Goal: Information Seeking & Learning: Check status

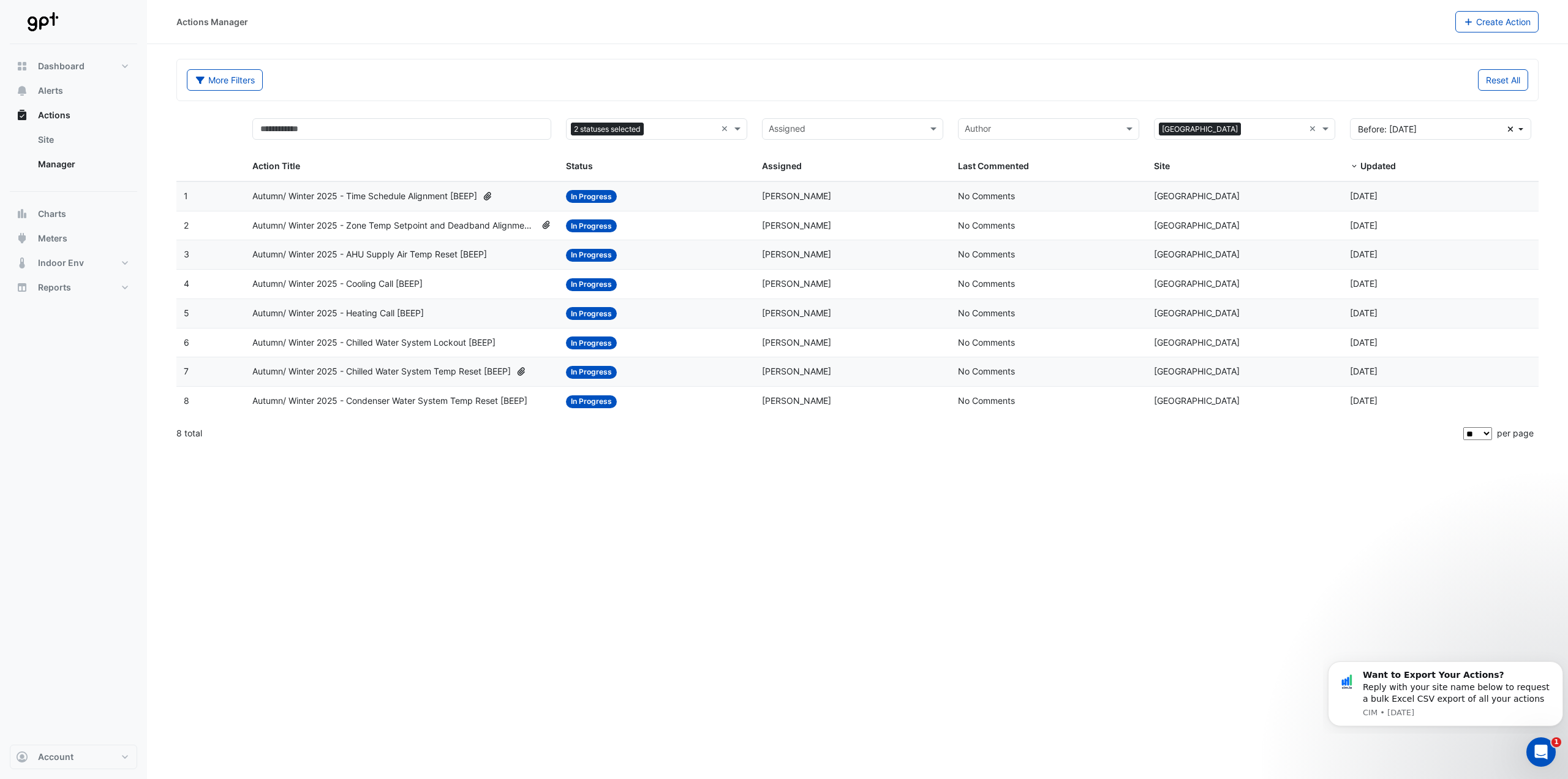
click at [651, 515] on div "Actions Manager Create Action More Filters Reset All Status 2 statuses selected…" at bounding box center [857, 390] width 1421 height 779
click at [417, 197] on span "Autumn/ Winter 2025 - Time Schedule Alignment [BEEP]" at bounding box center [365, 196] width 225 height 14
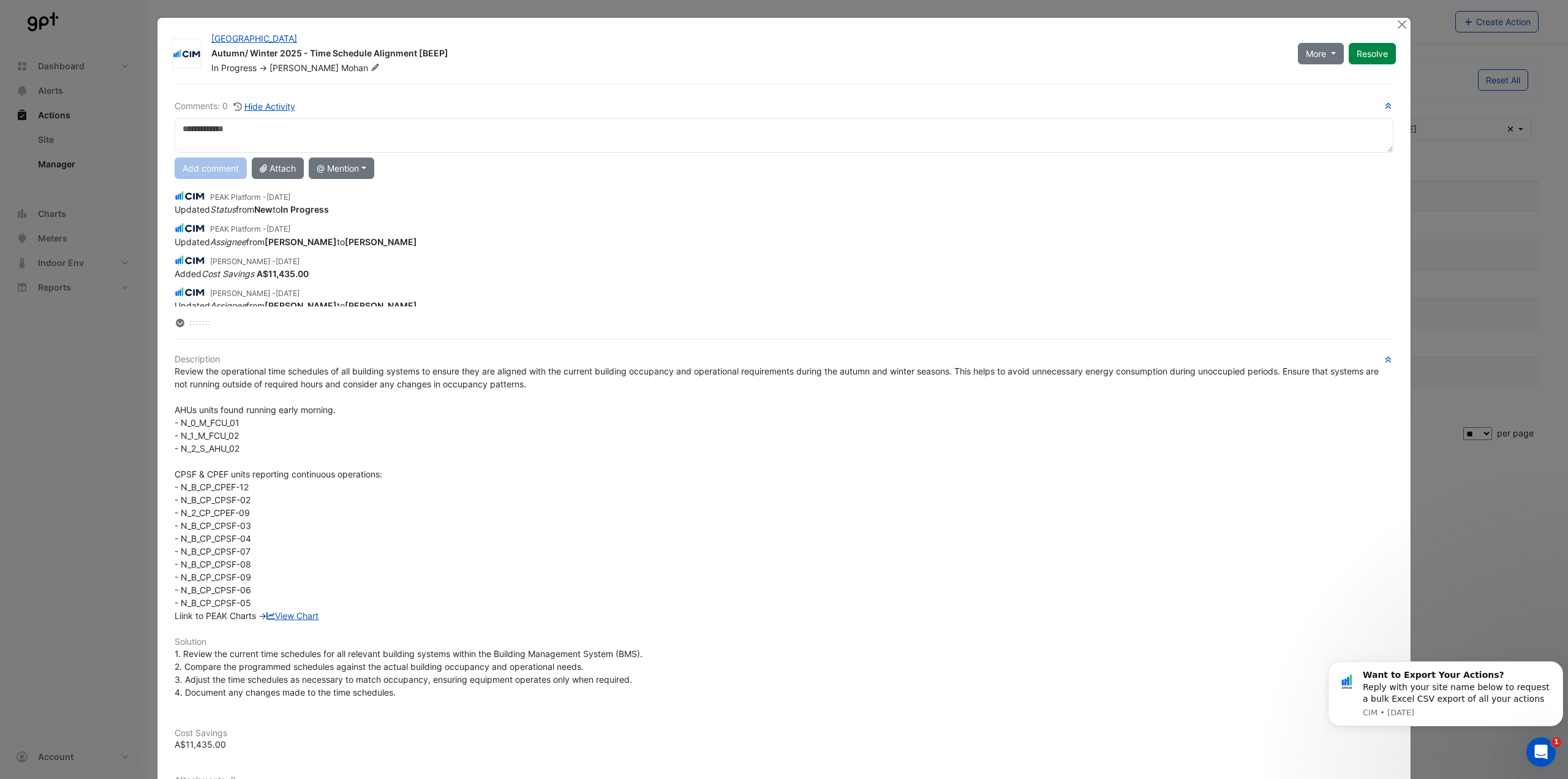
click at [449, 369] on span "Review the operational time schedules of all building systems to ensure they ar…" at bounding box center [777, 493] width 1207 height 255
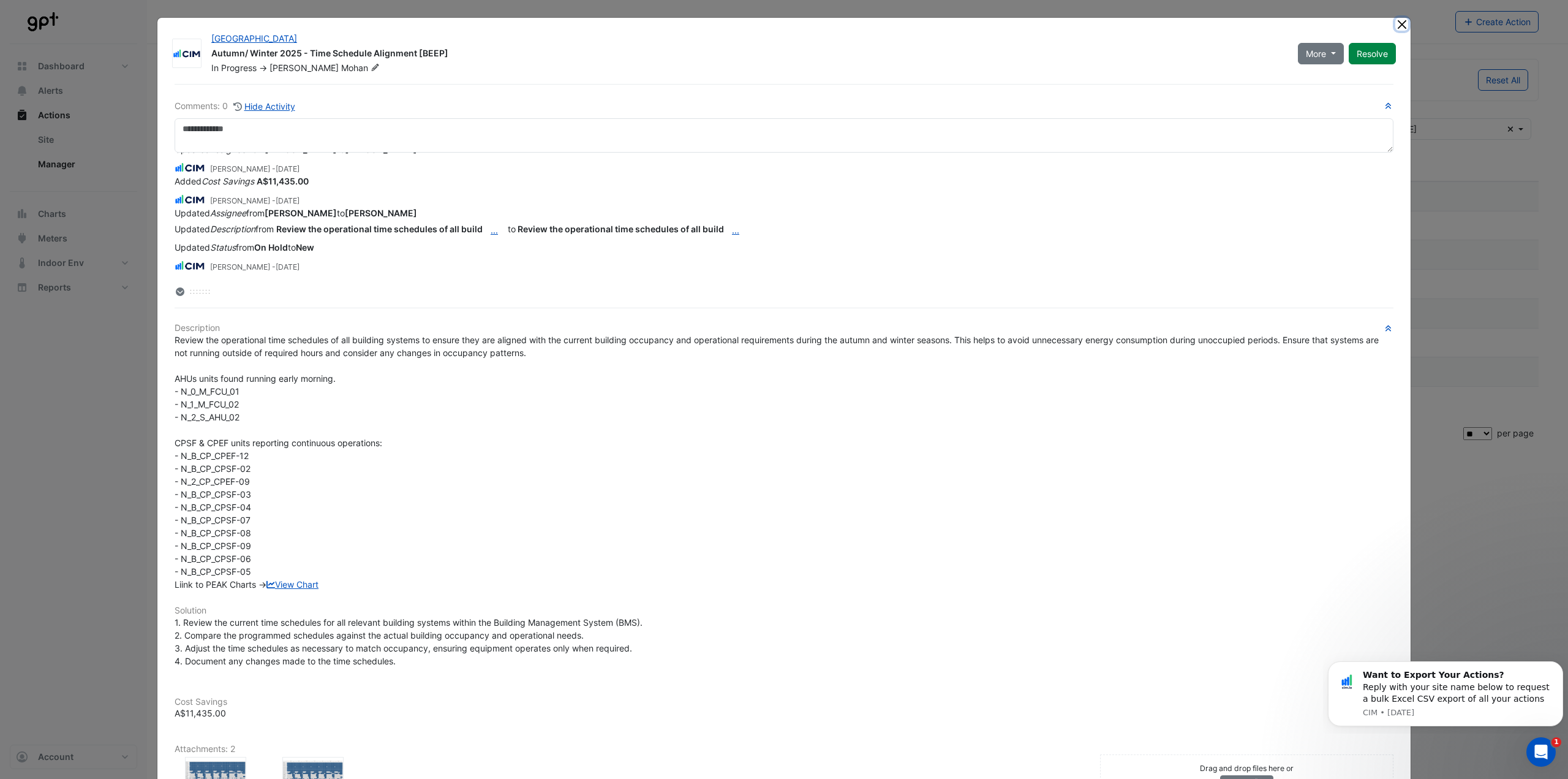
click at [1400, 22] on button "Close" at bounding box center [1401, 24] width 13 height 13
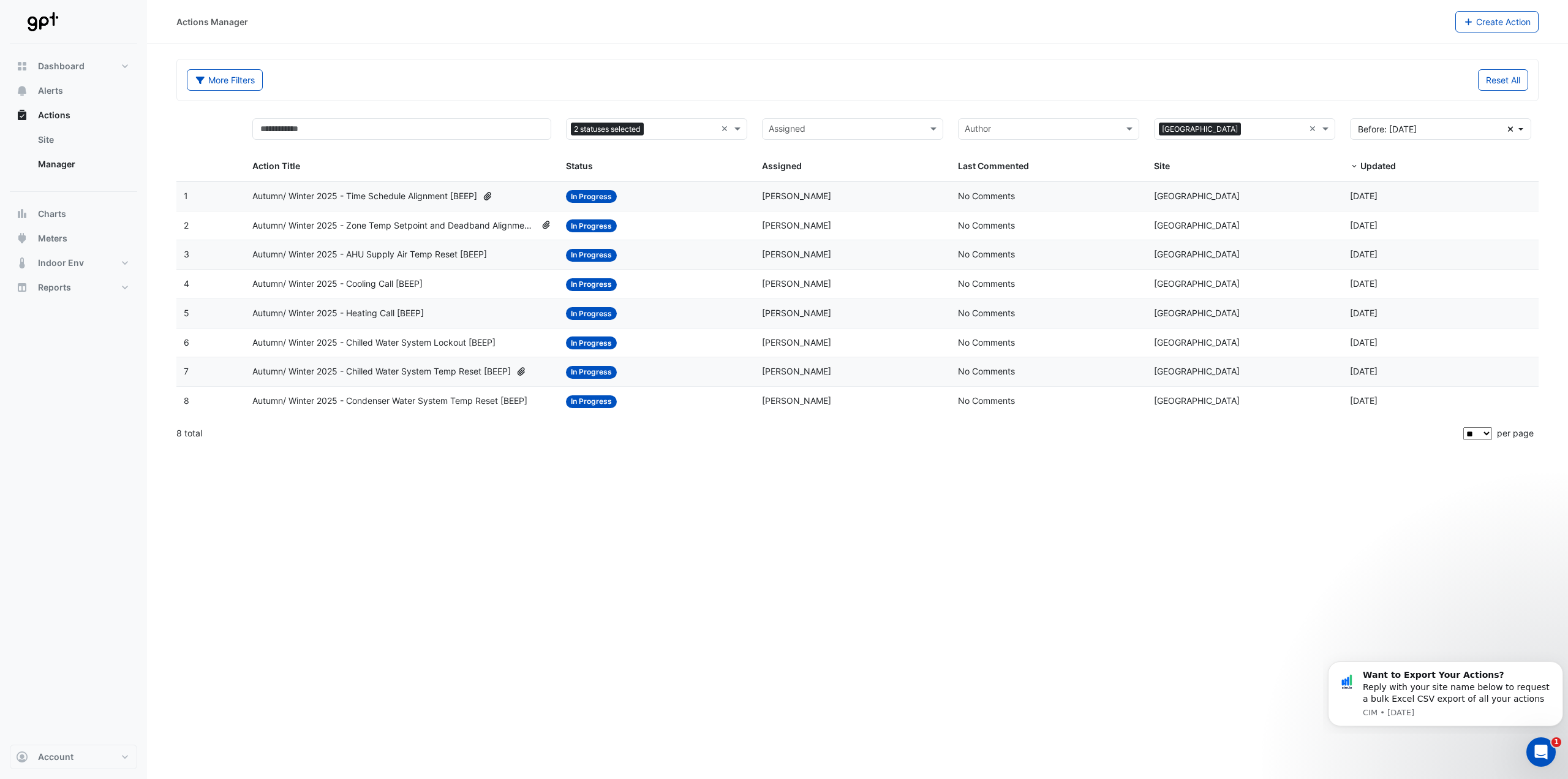
click at [501, 90] on div "More Filters" at bounding box center [519, 80] width 678 height 22
click at [49, 90] on span "Alerts" at bounding box center [51, 90] width 25 height 12
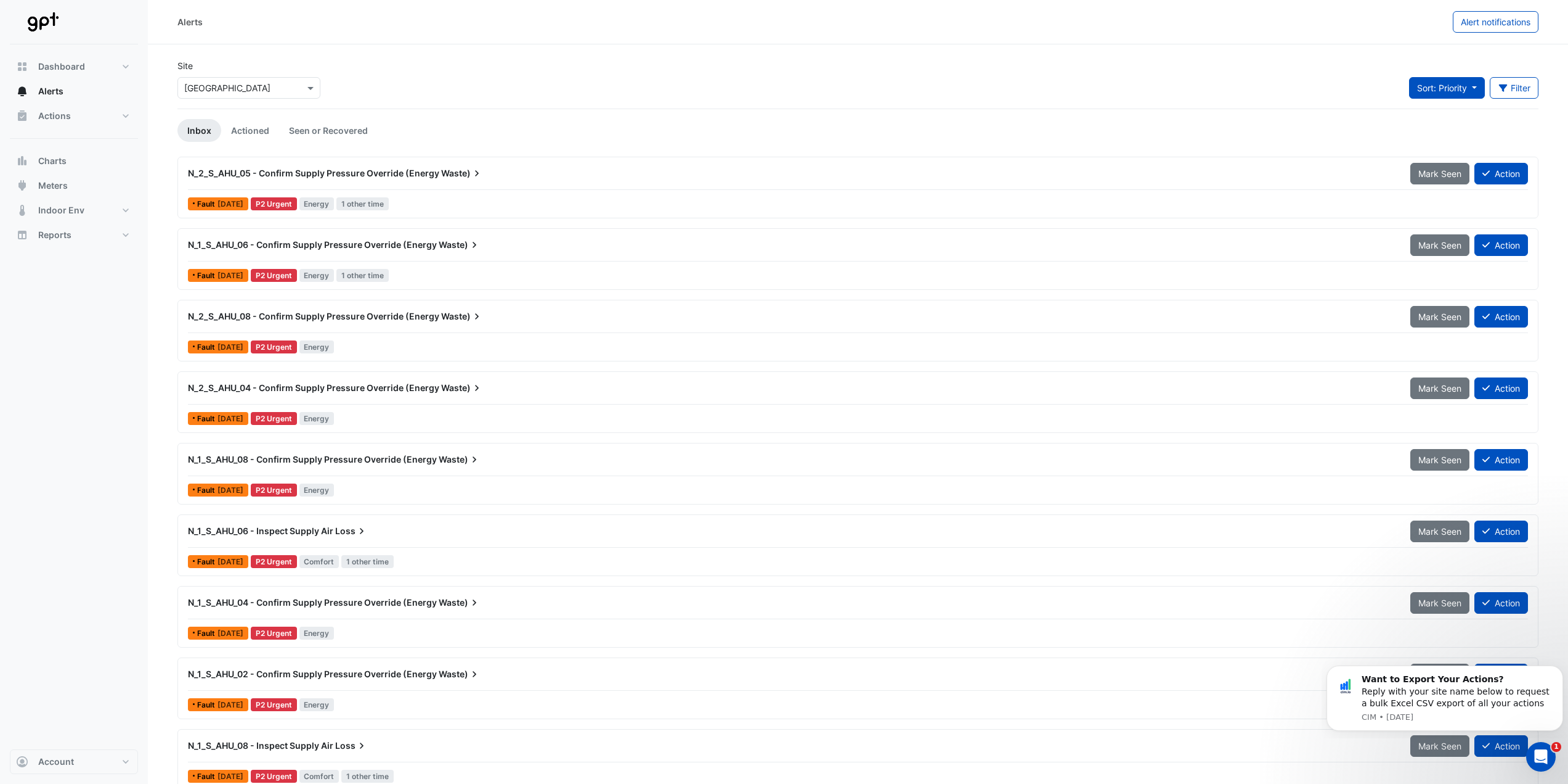
click at [1483, 83] on button "Sort: Priority" at bounding box center [1447, 88] width 75 height 22
click at [1490, 89] on button "Filter" at bounding box center [1514, 88] width 49 height 22
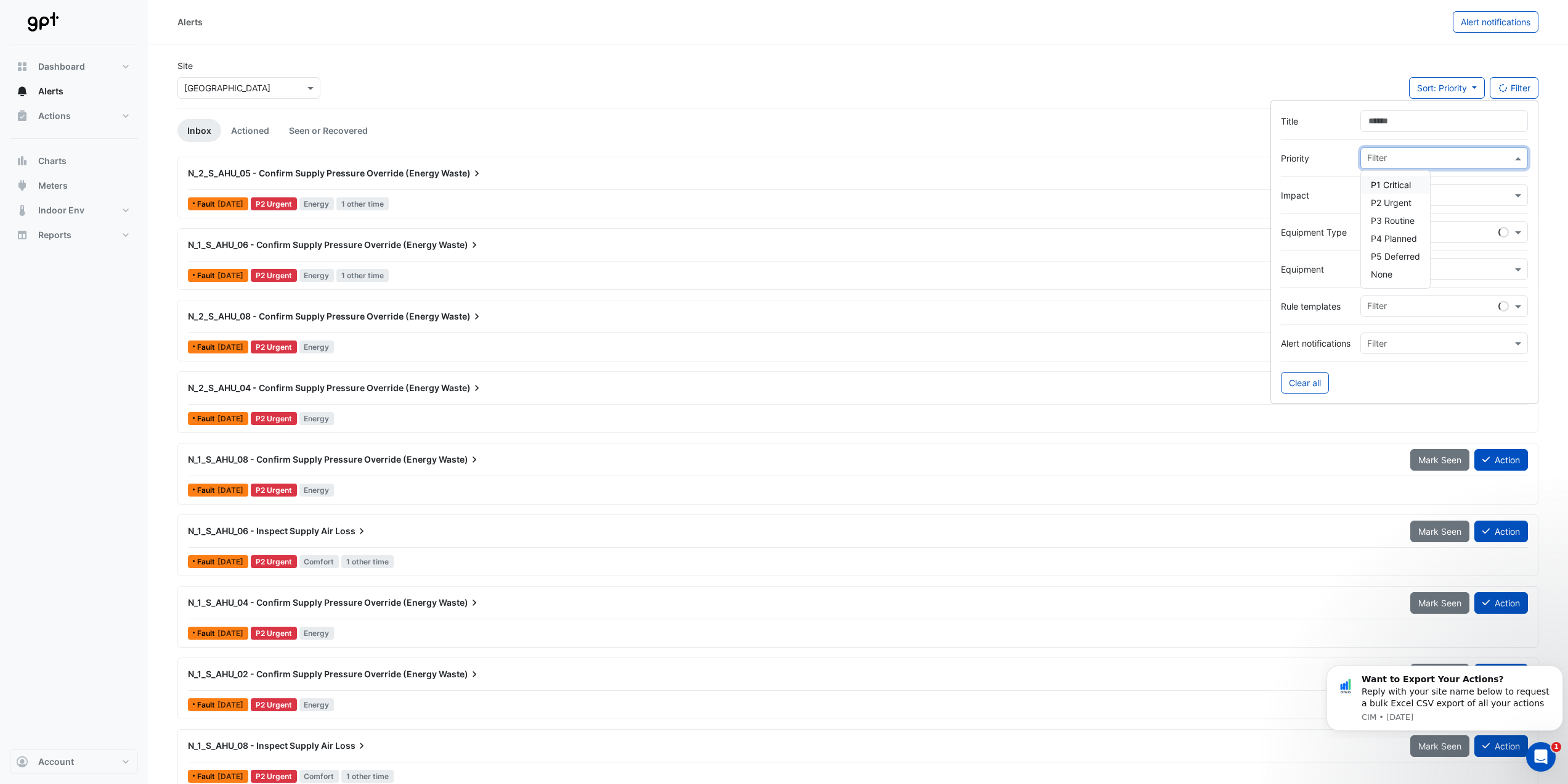
click at [1407, 155] on input "text" at bounding box center [1440, 159] width 145 height 13
click at [1397, 187] on span "P1 Critical" at bounding box center [1391, 184] width 40 height 10
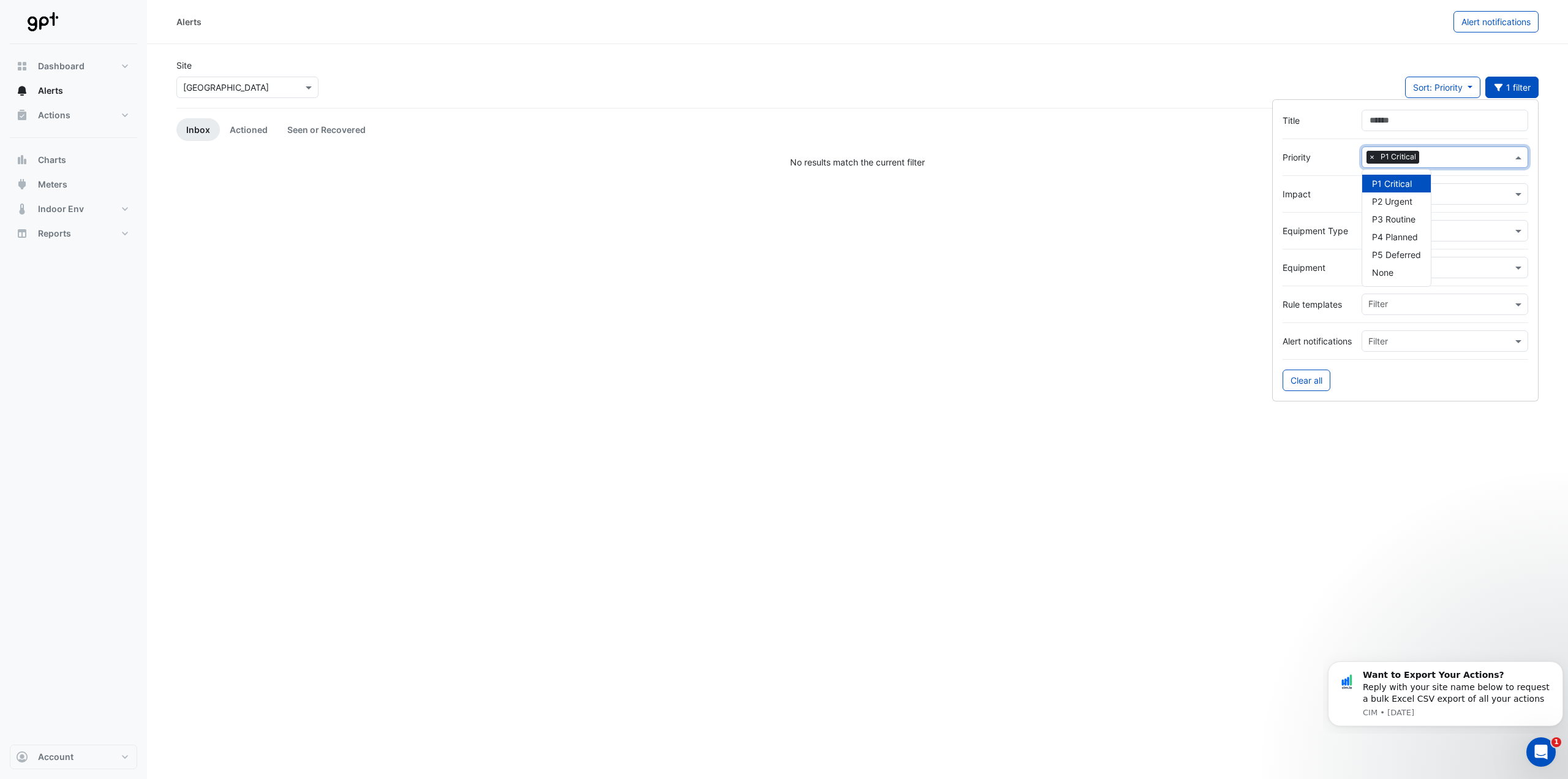
click at [1367, 155] on span "×" at bounding box center [1372, 156] width 11 height 12
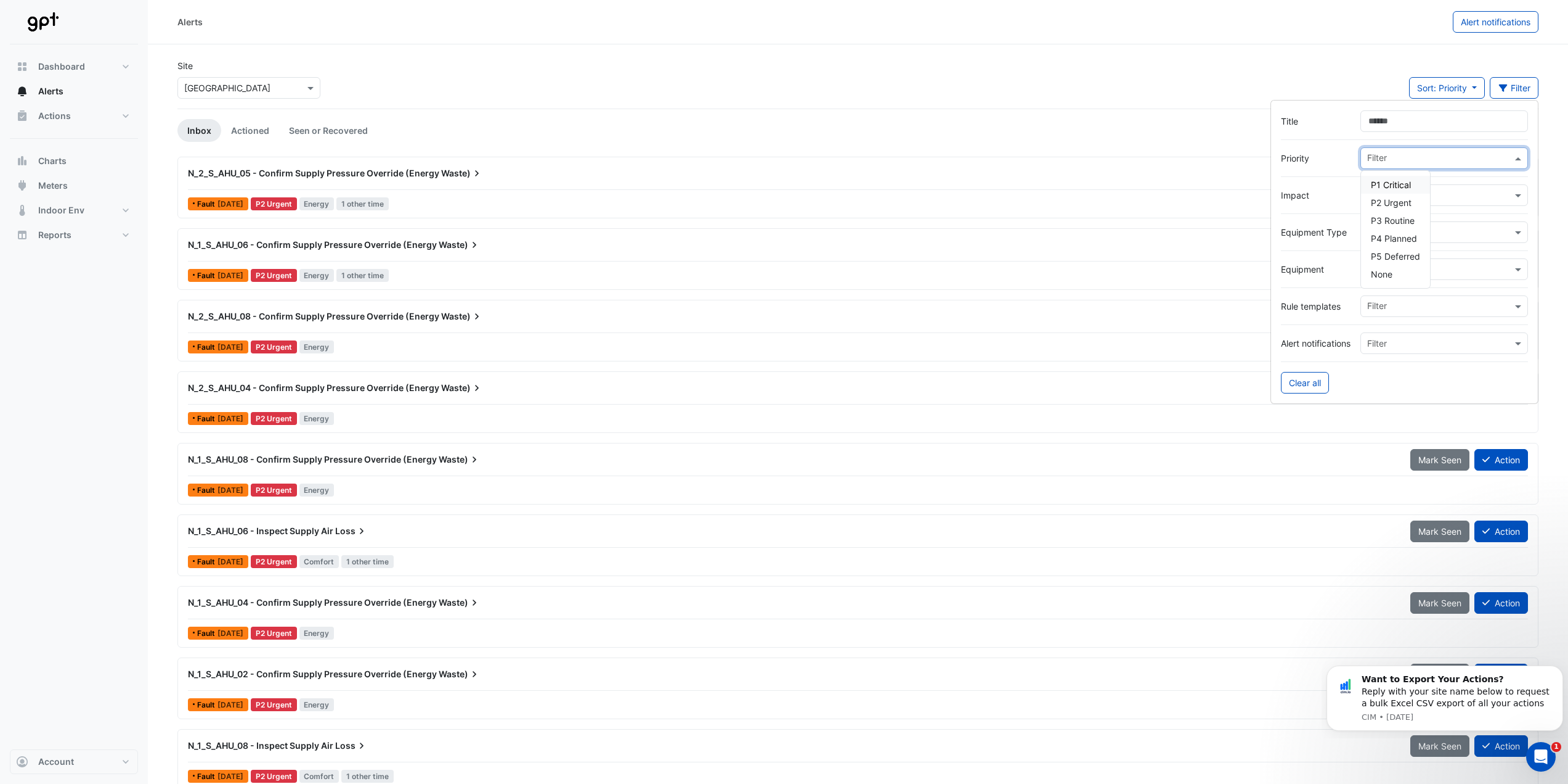
click at [1382, 196] on div "P2 Urgent" at bounding box center [1395, 202] width 69 height 18
click at [546, 78] on div "Site Select a Site × [GEOGRAPHIC_DATA] Sort: Priority Priority Updated 1 filter" at bounding box center [858, 84] width 1376 height 49
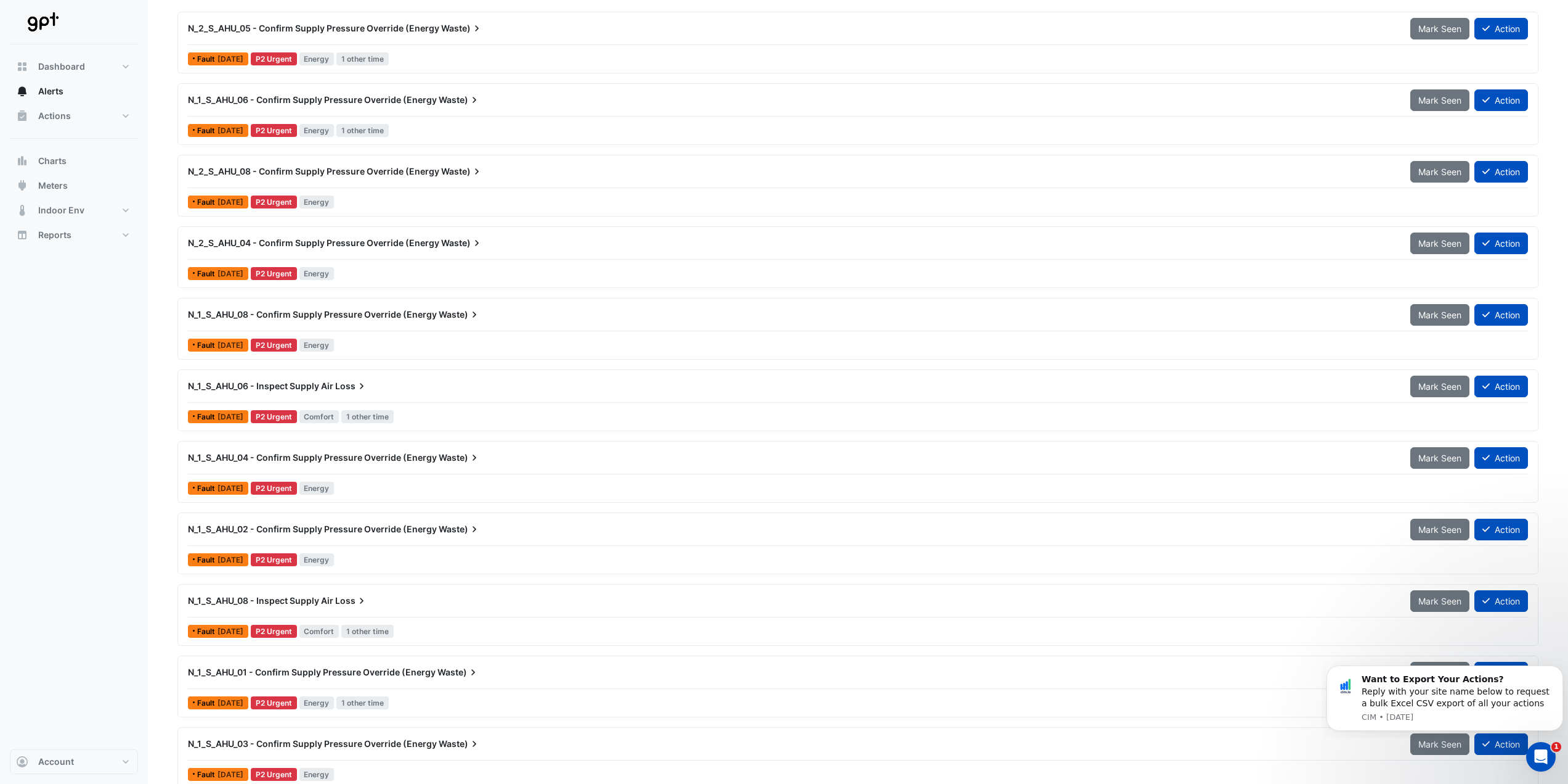
scroll to position [159, 0]
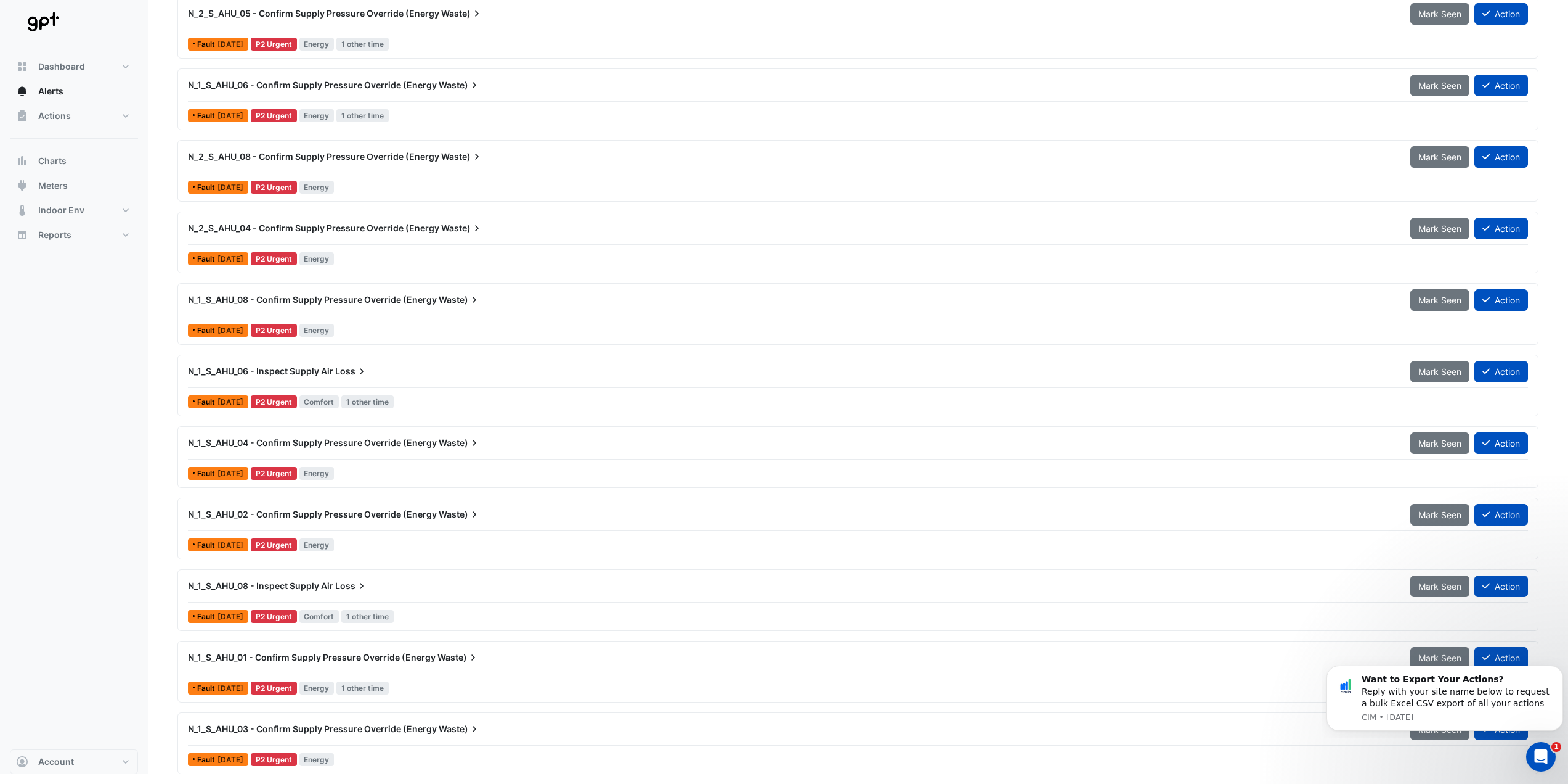
click at [316, 583] on span "N_1_S_AHU_08 - Inspect Supply Air" at bounding box center [261, 585] width 145 height 10
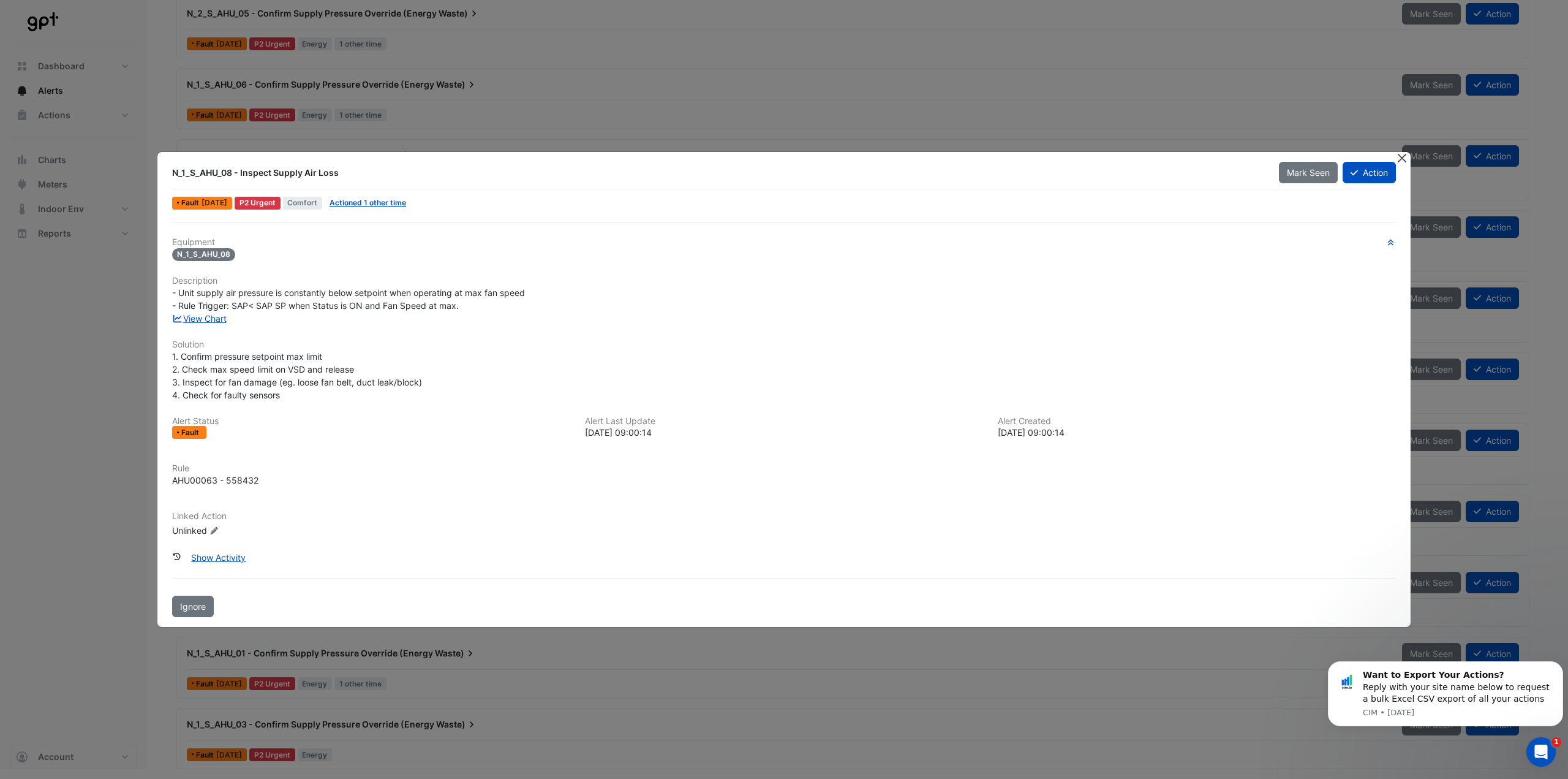
click at [1402, 157] on button "Close" at bounding box center [1401, 158] width 13 height 13
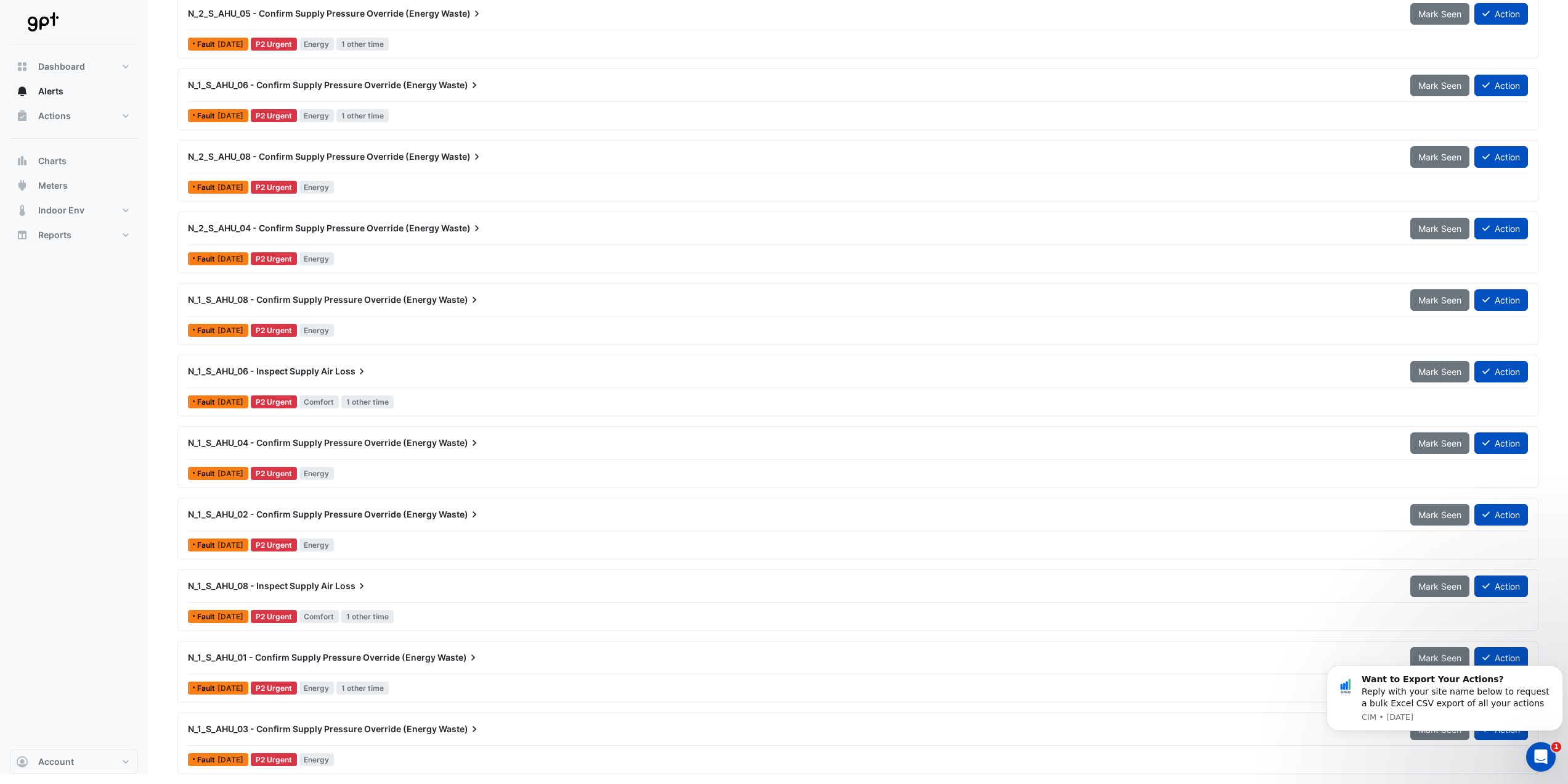
click at [436, 307] on div "N_1_S_AHU_08 - Confirm Supply Pressure Override (Energy Waste)" at bounding box center [792, 300] width 1222 height 23
click at [498, 302] on div "N_1_S_AHU_08 - Confirm Supply Pressure Override (Energy Waste)" at bounding box center [792, 299] width 1207 height 12
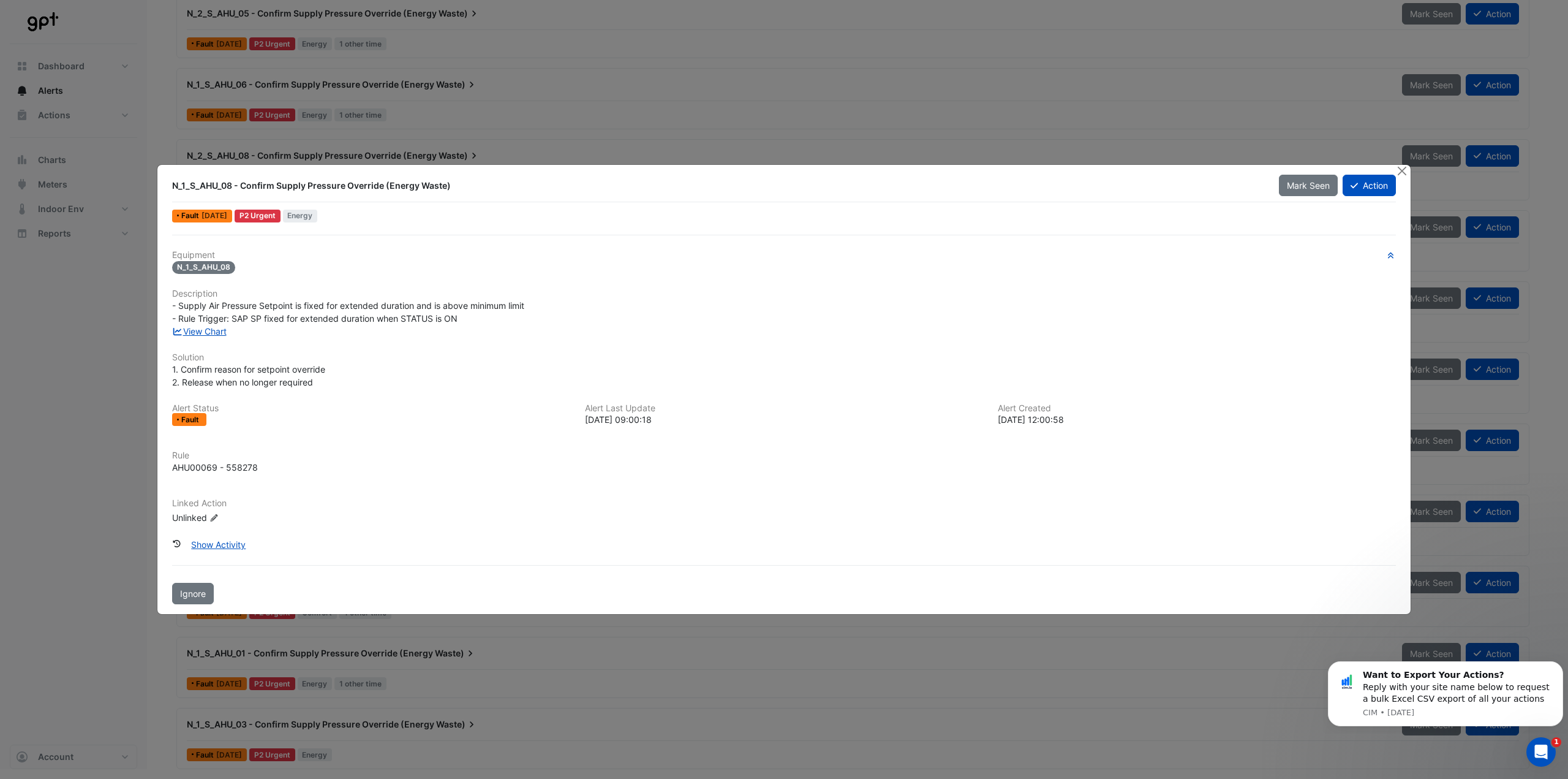
click at [490, 322] on div "- Supply Air Pressure Setpoint is fixed for extended duration and is above mini…" at bounding box center [784, 311] width 1224 height 25
click at [1402, 168] on button "Close" at bounding box center [1401, 171] width 13 height 13
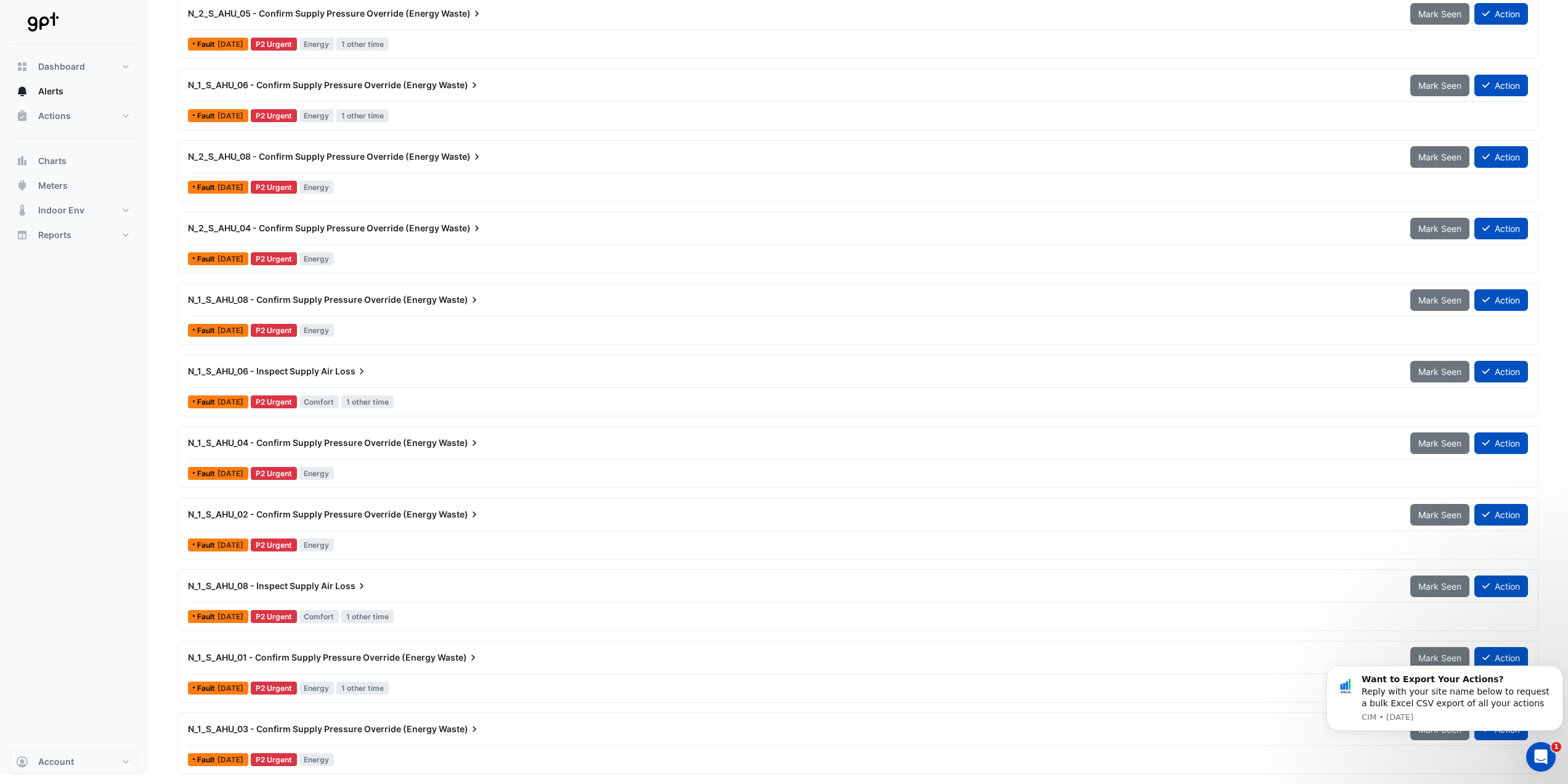
click at [767, 65] on div "N_2_S_AHU_05 - Confirm Supply Pressure Override (Energy Waste) Mark Seen Action…" at bounding box center [857, 390] width 1361 height 787
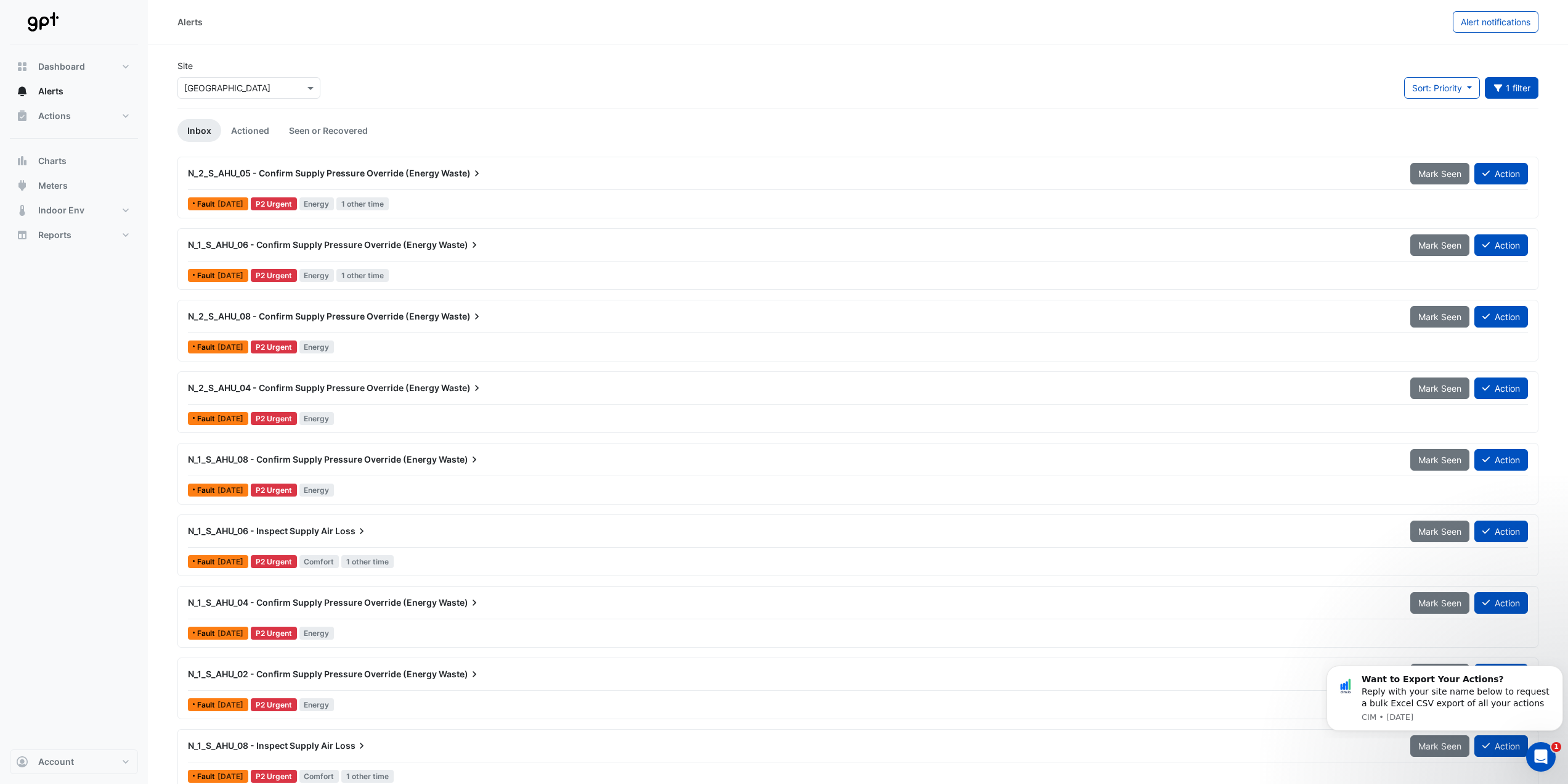
click at [612, 138] on ul "Inbox Actioned Seen or Recovered" at bounding box center [857, 130] width 1361 height 23
click at [332, 154] on app-alert-tickets "Site Select a Site × [GEOGRAPHIC_DATA] Sort: Priority Priority Updated 1 filter…" at bounding box center [857, 497] width 1361 height 874
click at [306, 131] on link "Seen or Recovered" at bounding box center [328, 130] width 99 height 23
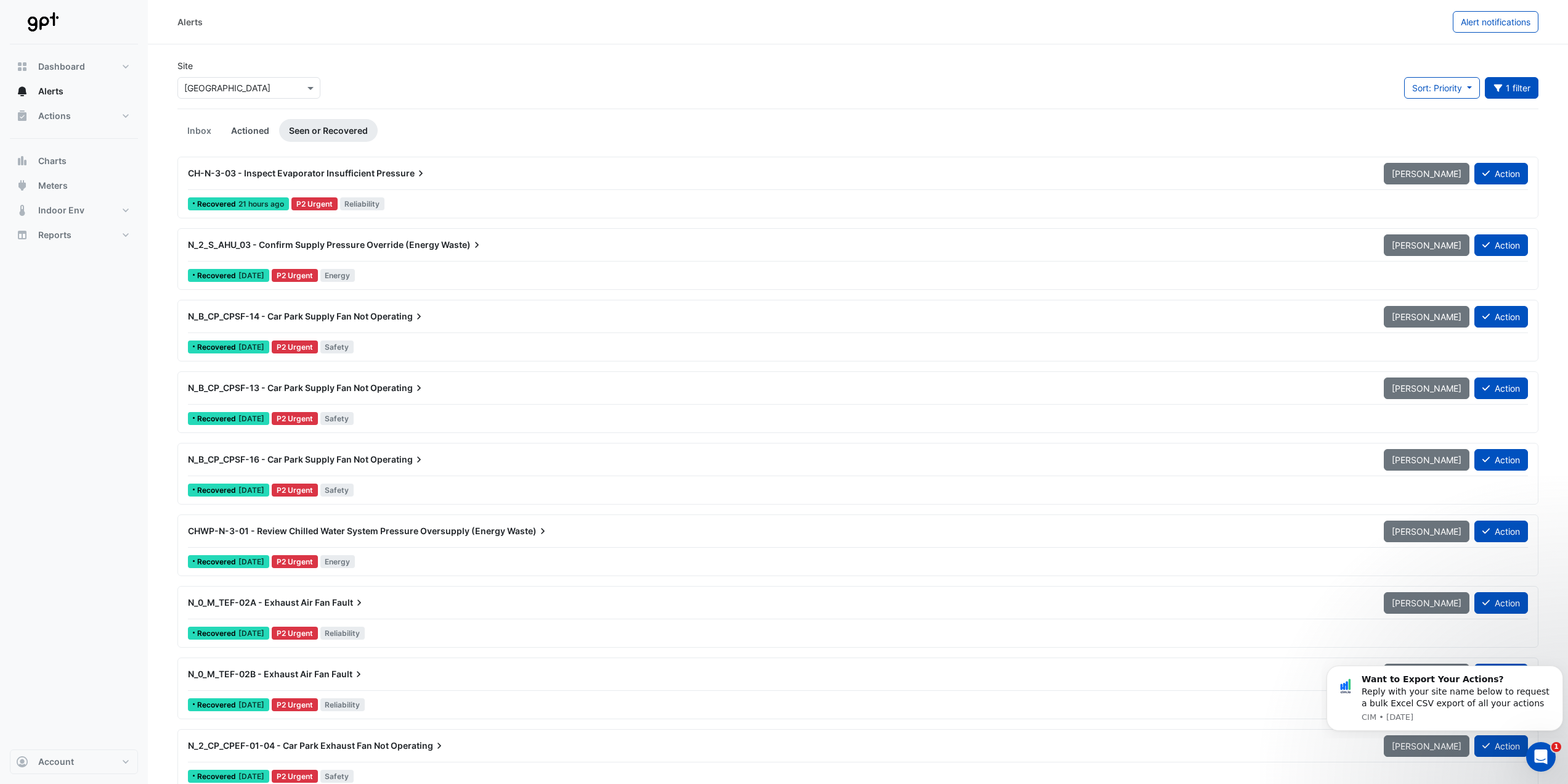
click at [223, 126] on link "Actioned" at bounding box center [251, 130] width 58 height 23
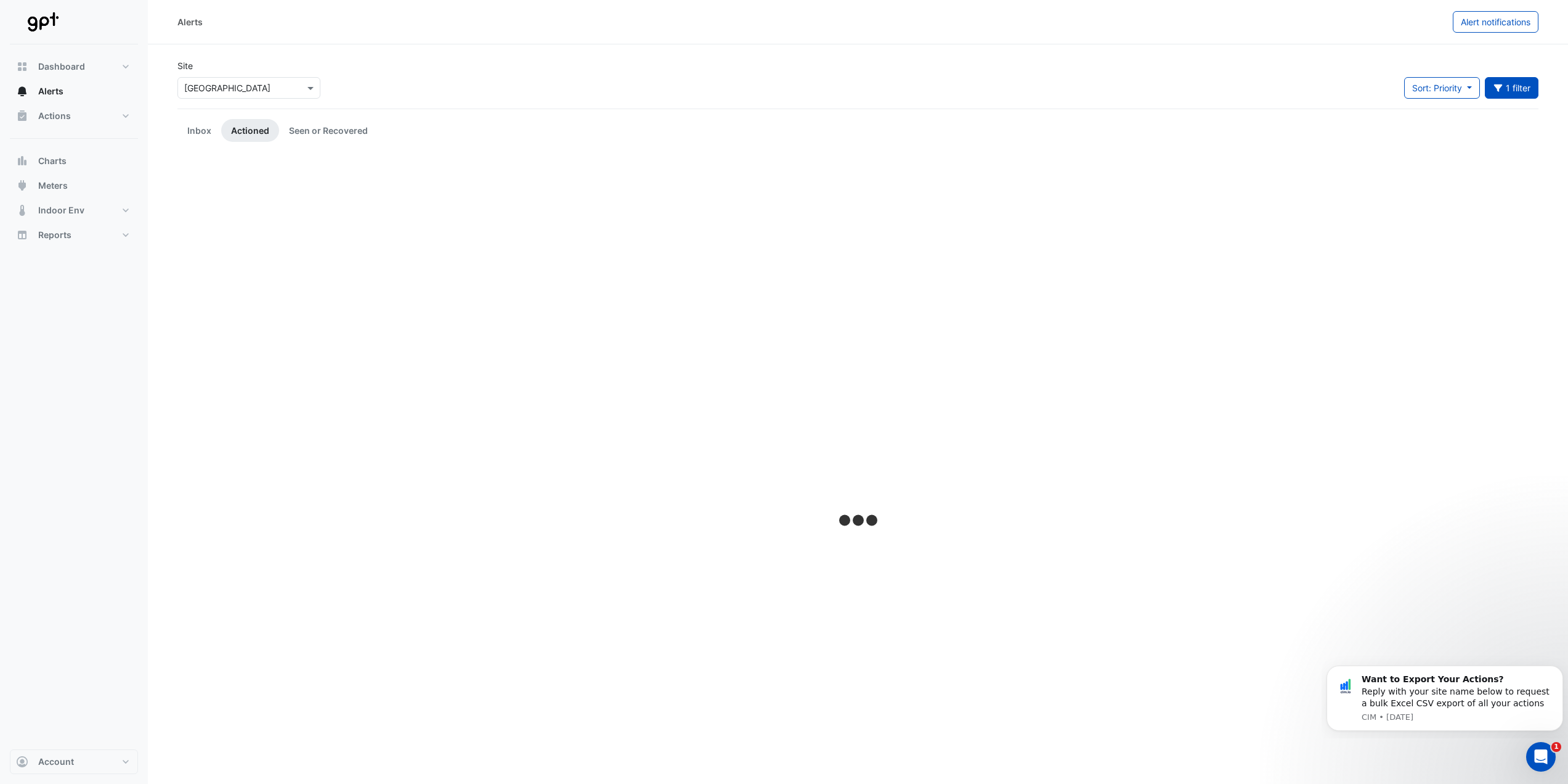
click at [241, 129] on link "Actioned" at bounding box center [251, 130] width 58 height 23
click at [198, 128] on link "Inbox" at bounding box center [199, 130] width 43 height 23
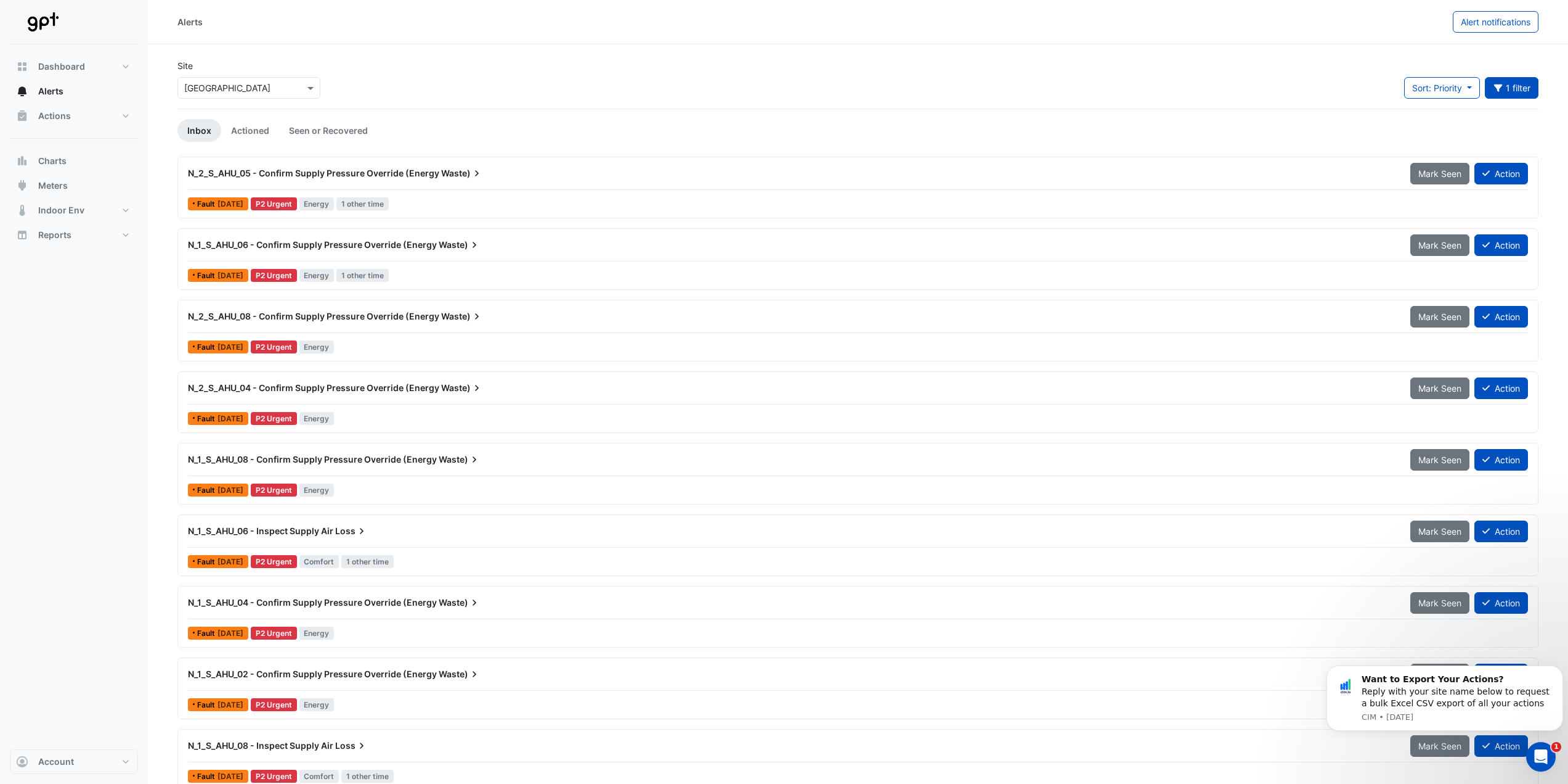
click at [420, 137] on ul "Inbox Actioned Seen or Recovered" at bounding box center [857, 130] width 1361 height 23
